Goal: Task Accomplishment & Management: Use online tool/utility

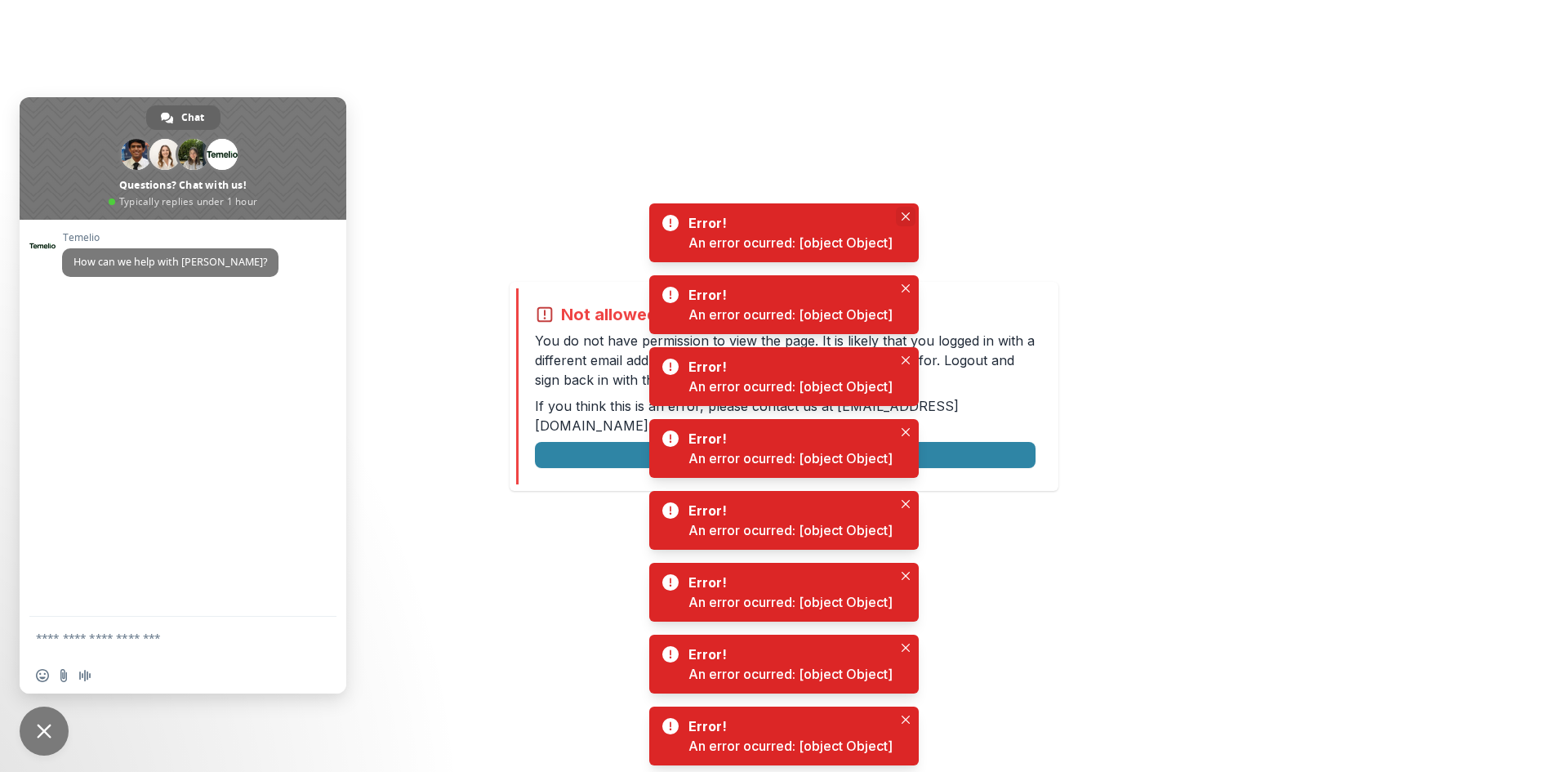
click at [909, 220] on icon "Close" at bounding box center [906, 216] width 8 height 8
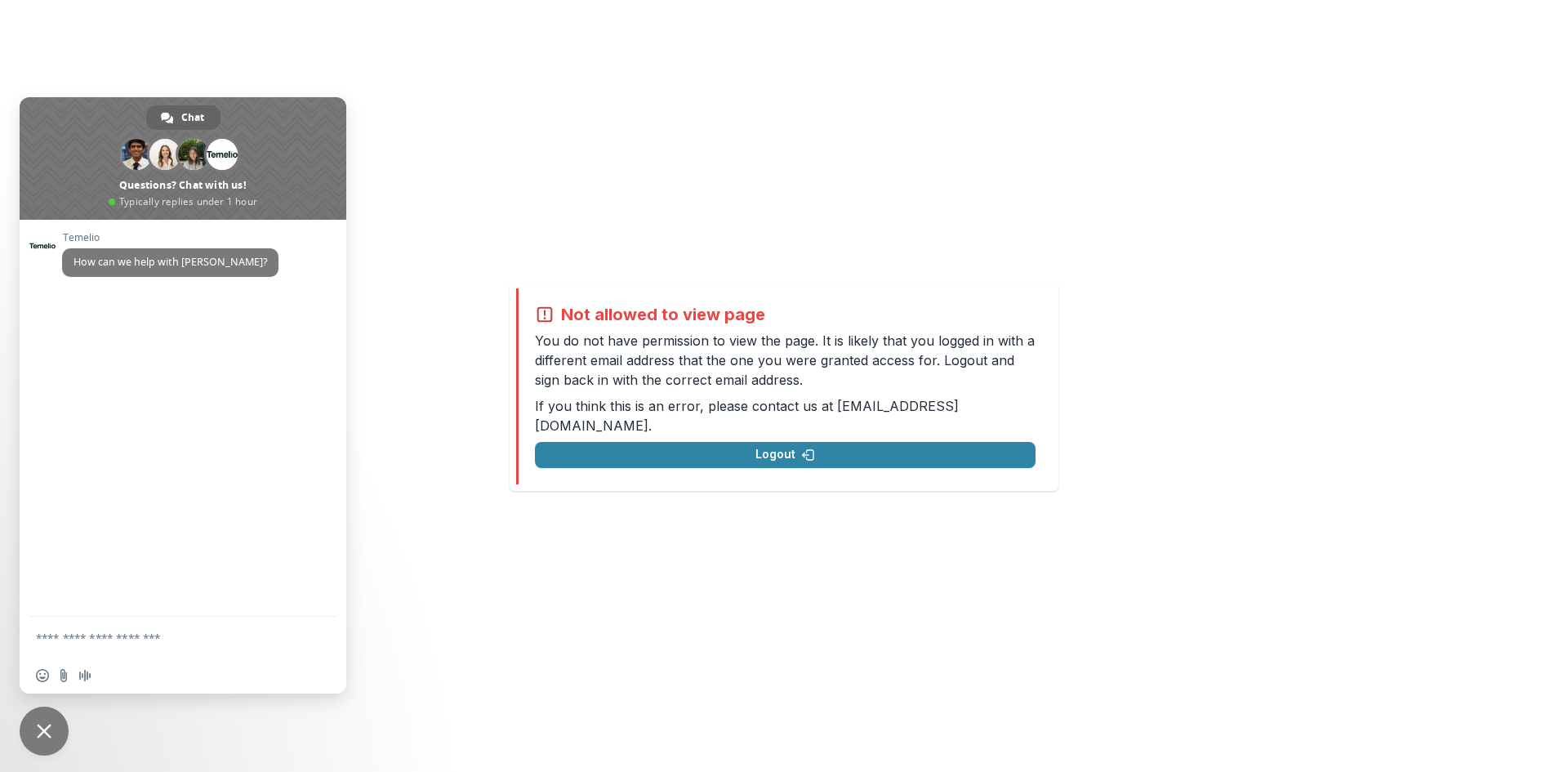
click at [45, 737] on span "Close chat" at bounding box center [43, 731] width 14 height 14
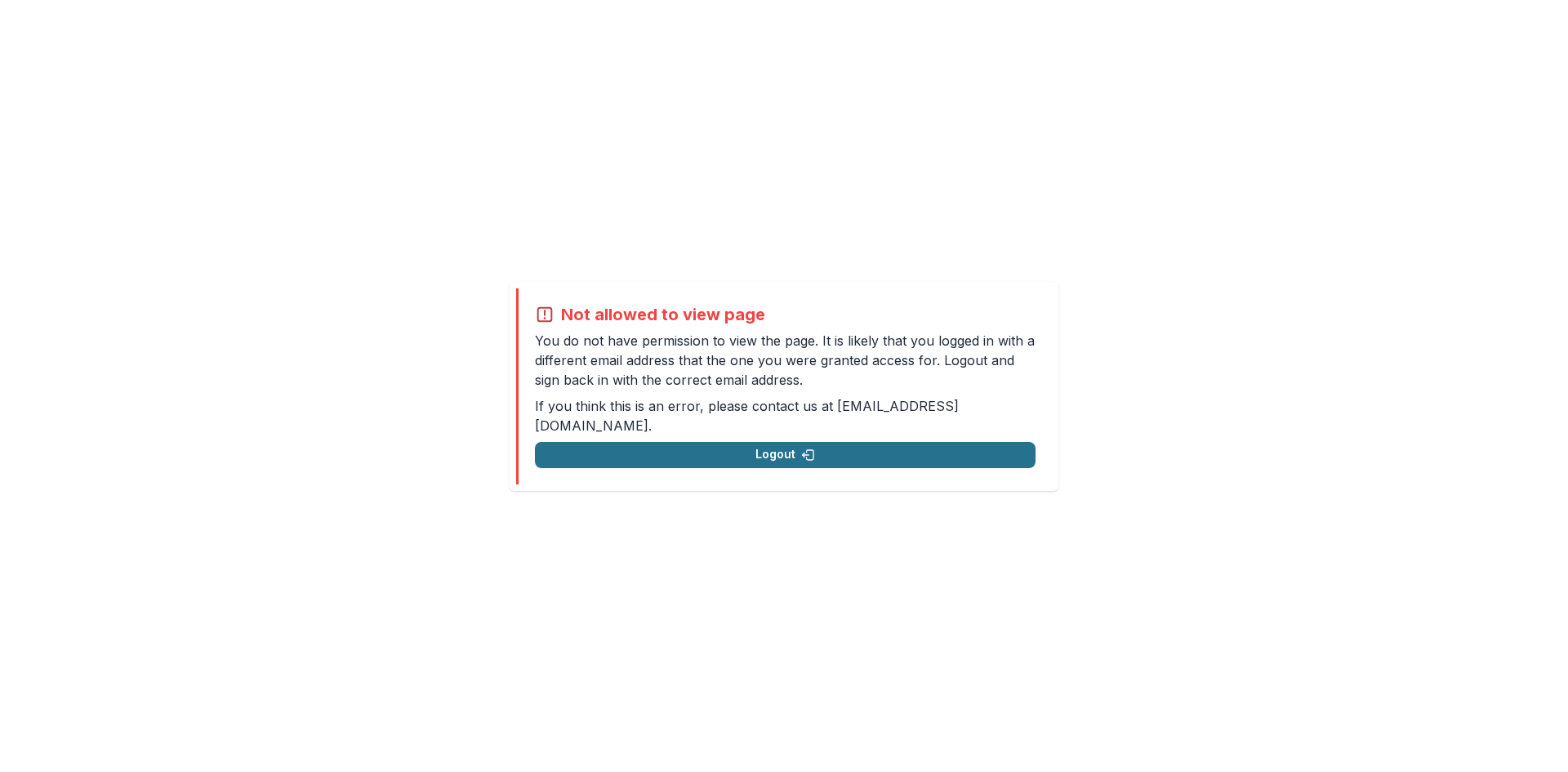
click at [817, 442] on button "Logout" at bounding box center [785, 455] width 501 height 26
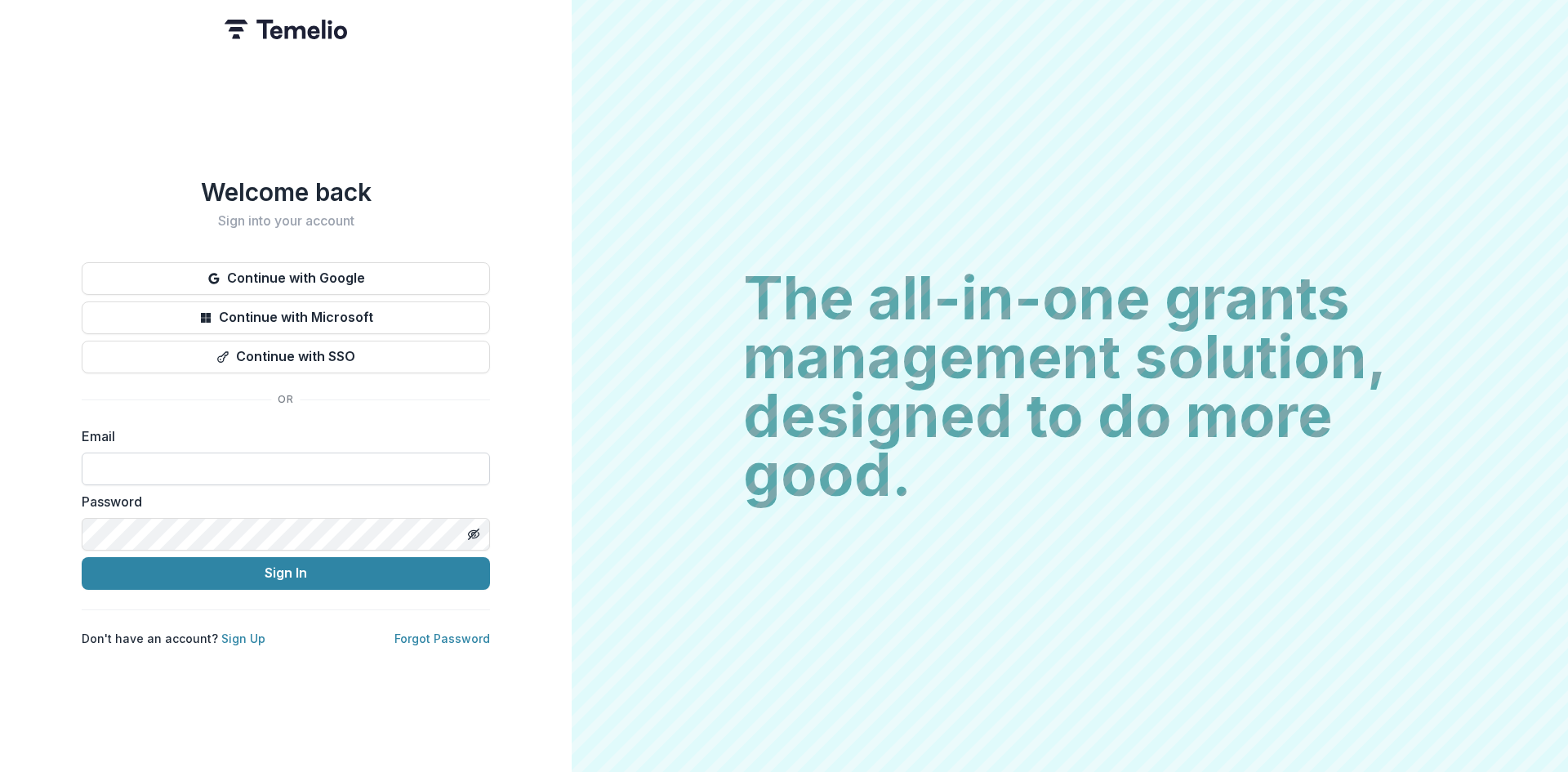
click at [271, 458] on input at bounding box center [286, 469] width 408 height 33
type input "**********"
click at [477, 532] on icon "Toggle password visibility" at bounding box center [476, 535] width 7 height 6
click at [391, 568] on button "Sign In" at bounding box center [286, 573] width 408 height 33
